Goal: Communication & Community: Answer question/provide support

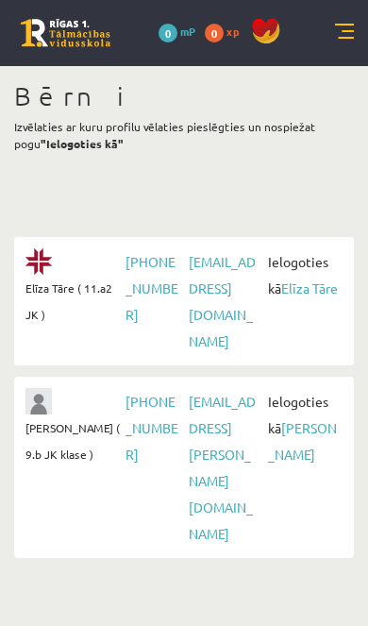
click at [286, 299] on span "Ielogoties kā [PERSON_NAME]" at bounding box center [302, 274] width 79 height 53
click at [293, 292] on link "Elīza Tāre" at bounding box center [309, 287] width 57 height 17
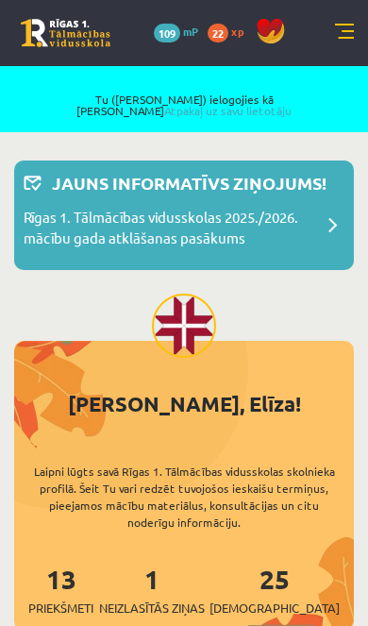
click at [346, 30] on link at bounding box center [344, 33] width 19 height 19
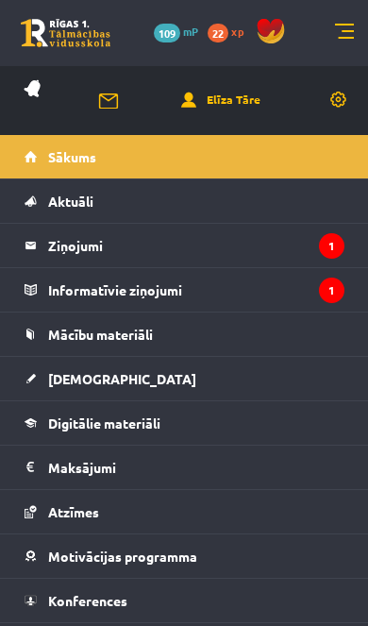
click at [258, 232] on legend "Ziņojumi 1" at bounding box center [196, 245] width 296 height 43
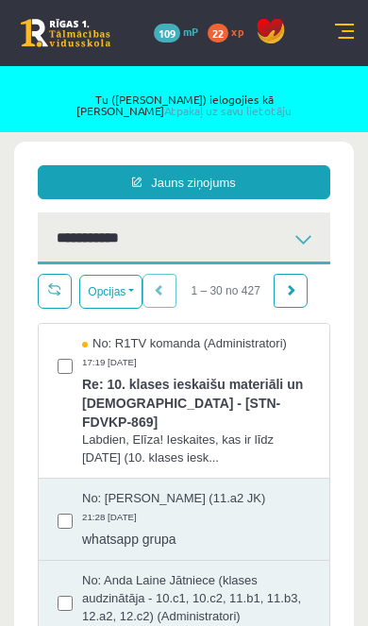
scroll to position [5, 0]
click at [285, 103] on link "Atpakaļ uz savu lietotāju" at bounding box center [227, 110] width 127 height 15
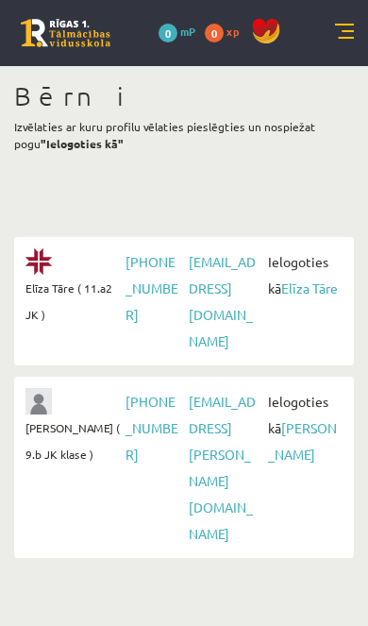
click at [346, 25] on link at bounding box center [344, 33] width 19 height 19
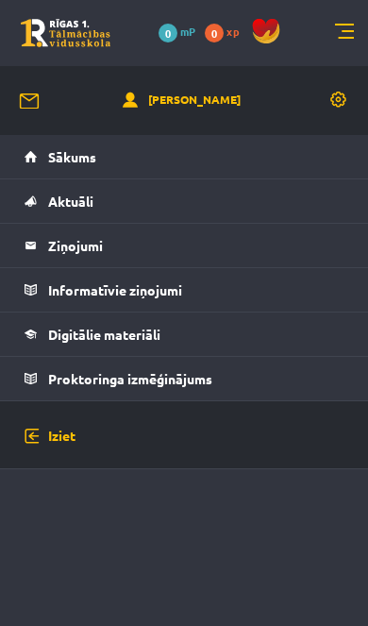
click at [344, 40] on link at bounding box center [344, 33] width 19 height 19
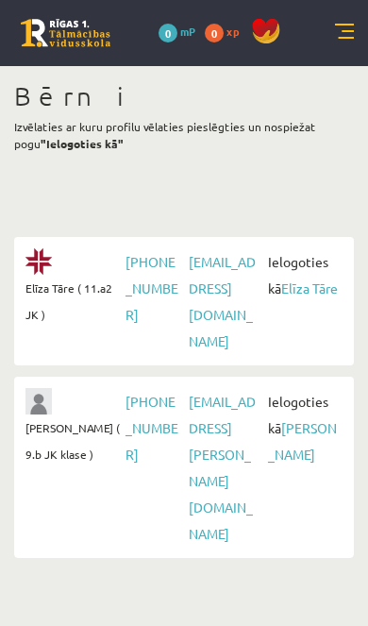
click at [299, 424] on span "Ielogoties kā Jānis Tāre" at bounding box center [302, 427] width 79 height 79
click at [288, 422] on link "[PERSON_NAME]" at bounding box center [302, 440] width 69 height 43
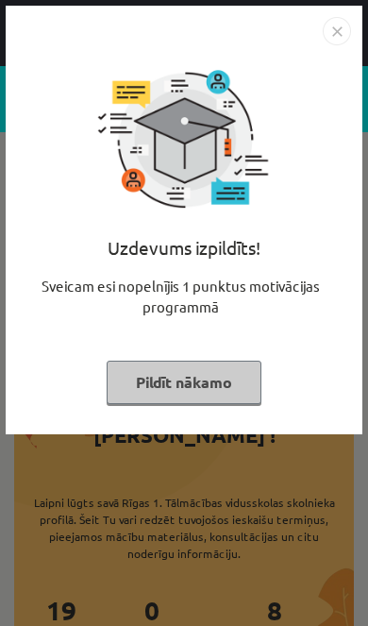
click at [153, 378] on button "Pildīt nākamo" at bounding box center [184, 382] width 155 height 43
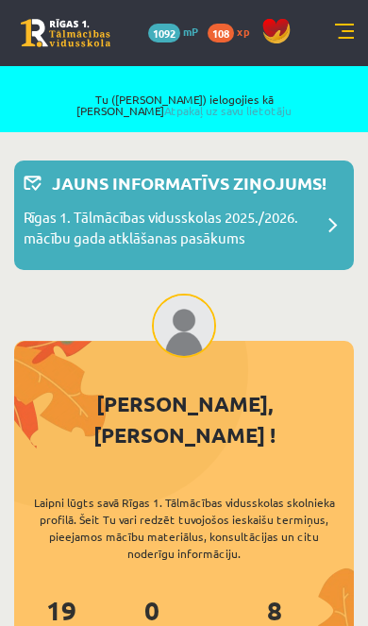
click at [346, 32] on link at bounding box center [344, 33] width 19 height 19
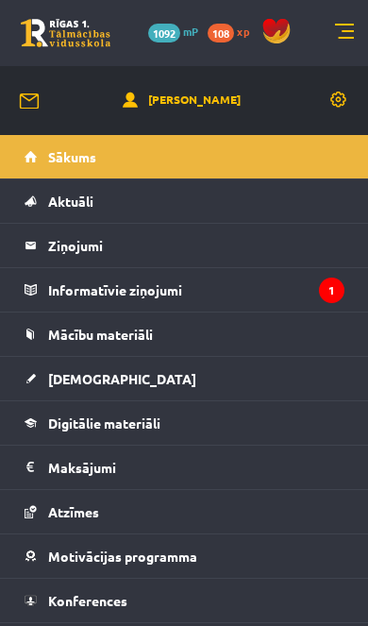
click at [36, 243] on link "Ziņojumi 0" at bounding box center [185, 245] width 320 height 43
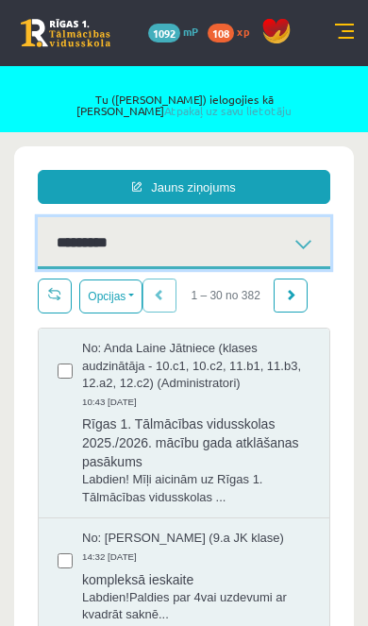
click at [70, 242] on select "********* ********* *******" at bounding box center [184, 243] width 293 height 52
select select "**********"
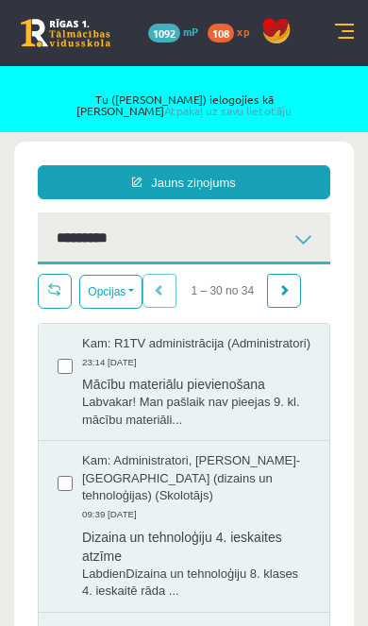
scroll to position [5, 0]
click at [67, 237] on select "********* ********* *******" at bounding box center [184, 238] width 293 height 52
click at [244, 394] on span "Mācību materiālu pievienošana" at bounding box center [196, 382] width 228 height 24
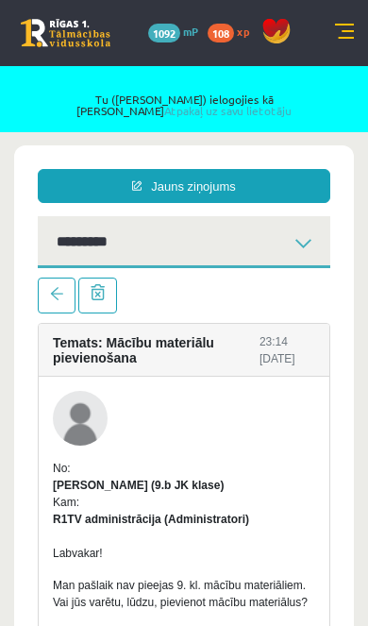
scroll to position [1, 0]
click at [341, 30] on link at bounding box center [344, 33] width 19 height 19
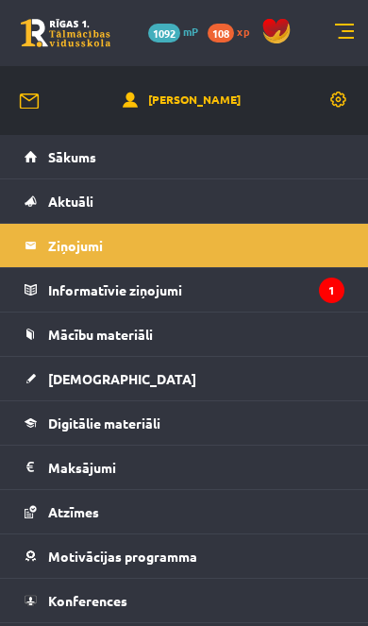
click at [81, 330] on span "Mācību materiāli" at bounding box center [100, 334] width 105 height 17
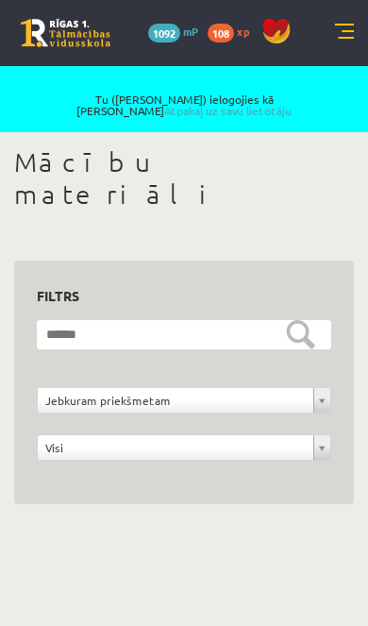
click at [346, 28] on link at bounding box center [344, 33] width 19 height 19
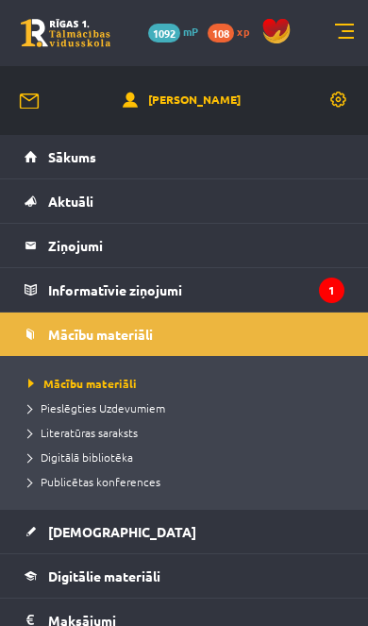
click at [343, 30] on link at bounding box center [344, 33] width 19 height 19
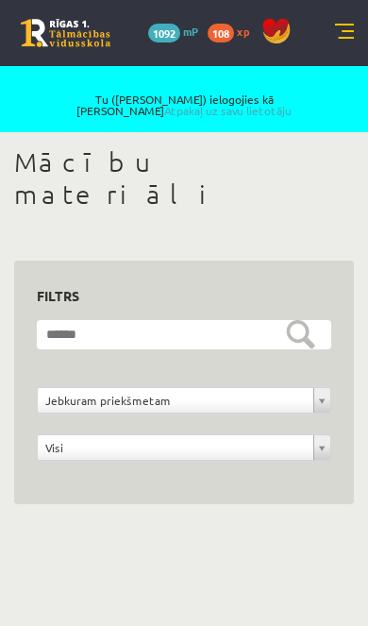
click at [292, 103] on link "Atpakaļ uz savu lietotāju" at bounding box center [227, 110] width 127 height 15
